Goal: Transaction & Acquisition: Purchase product/service

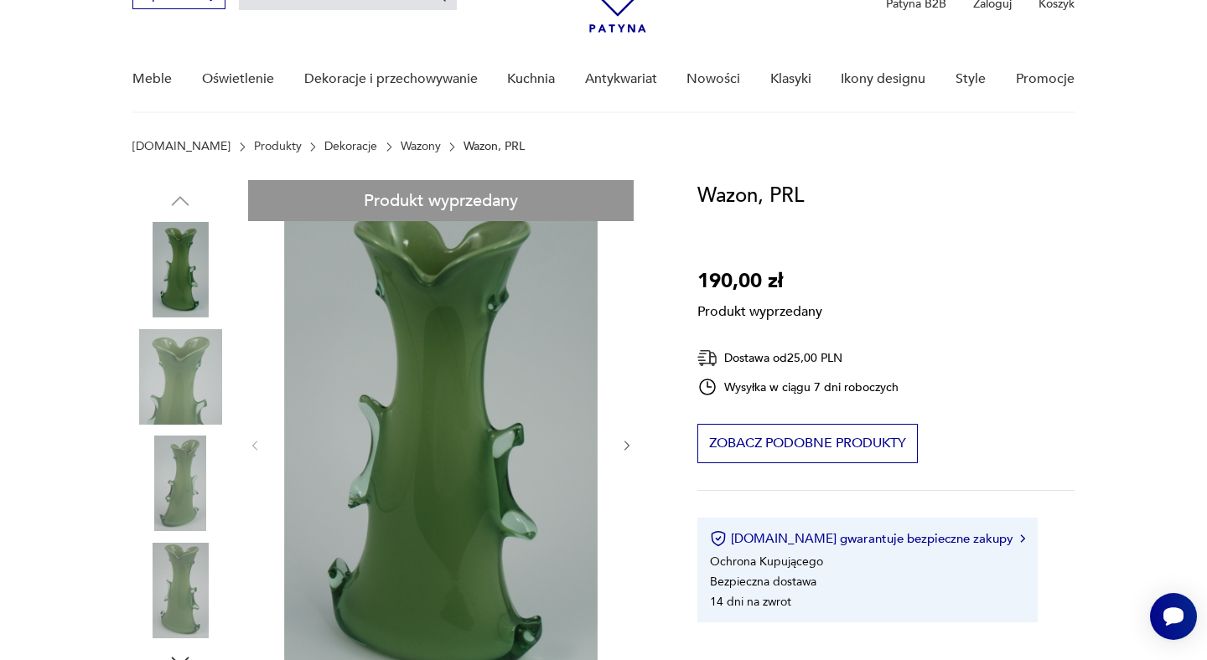
scroll to position [117, 0]
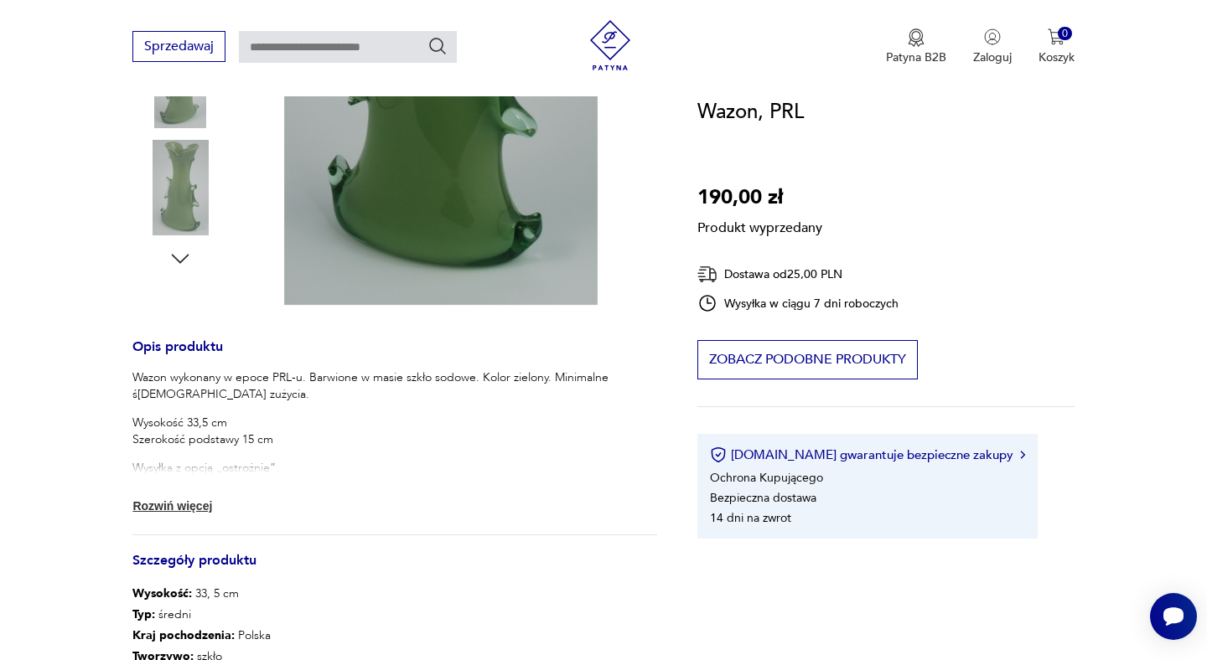
scroll to position [360, 0]
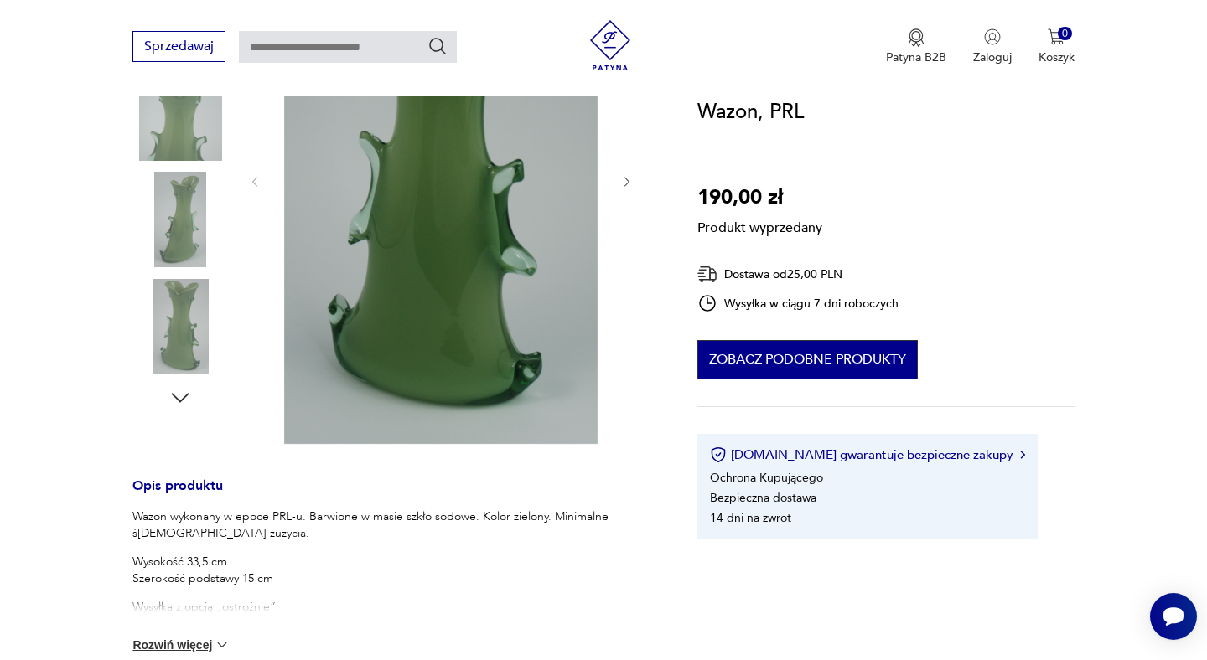
click at [803, 367] on button "Zobacz podobne produkty" at bounding box center [807, 359] width 220 height 39
